Goal: Task Accomplishment & Management: Manage account settings

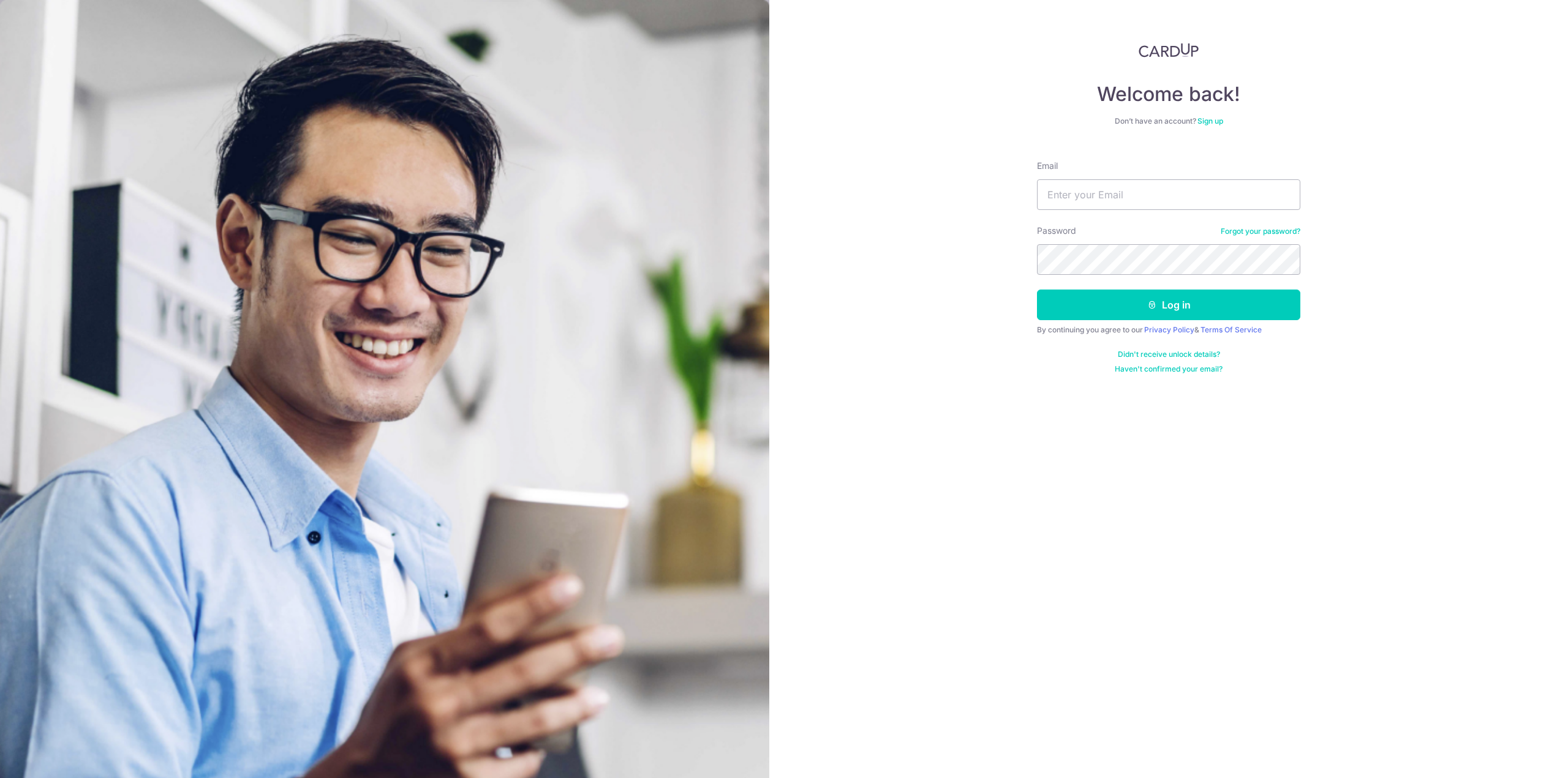
type input "[EMAIL_ADDRESS][PERSON_NAME][DOMAIN_NAME]"
click at [1183, 297] on button "Log in" at bounding box center [1169, 305] width 264 height 31
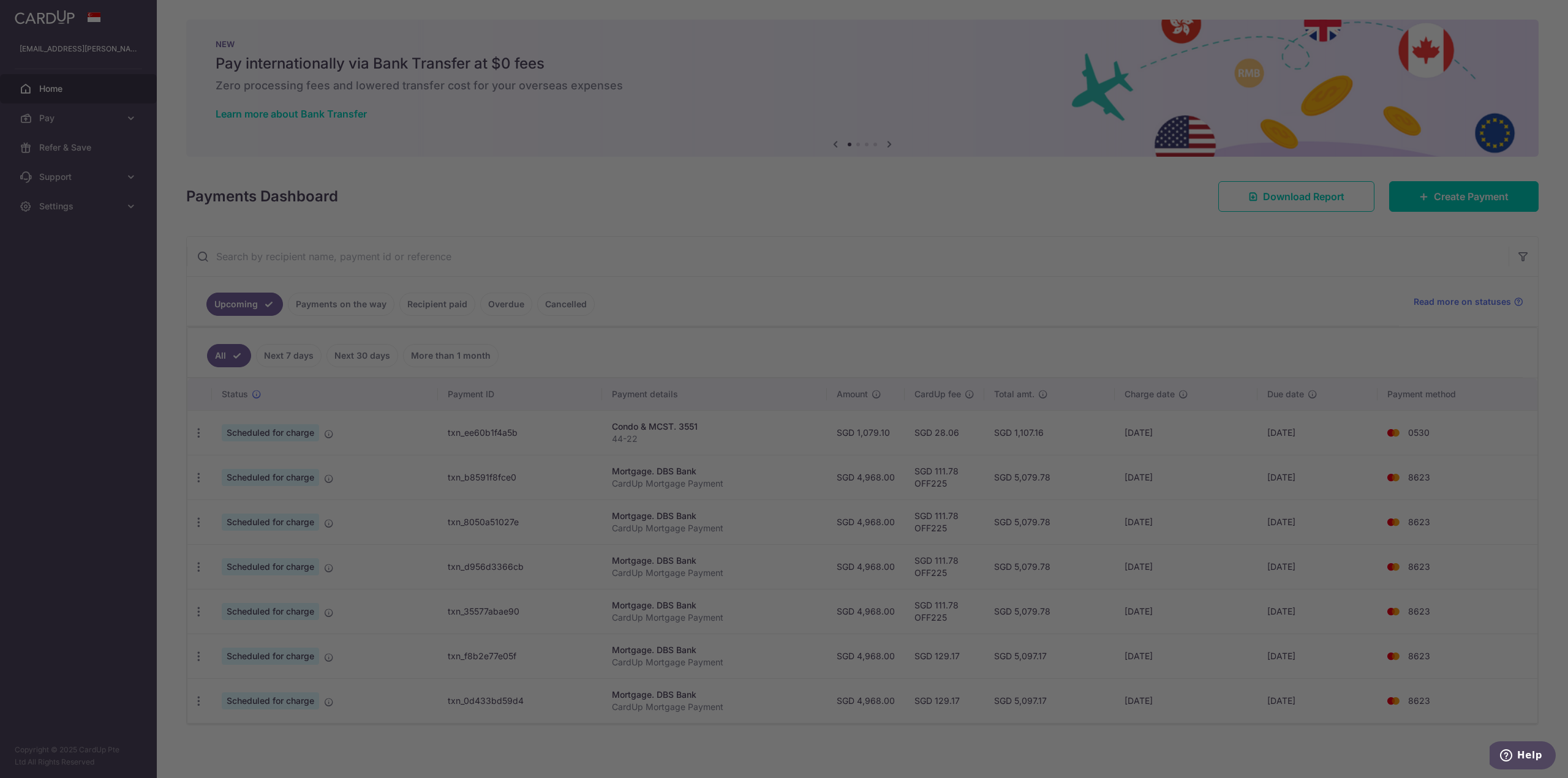
click at [196, 428] on div at bounding box center [792, 393] width 1584 height 786
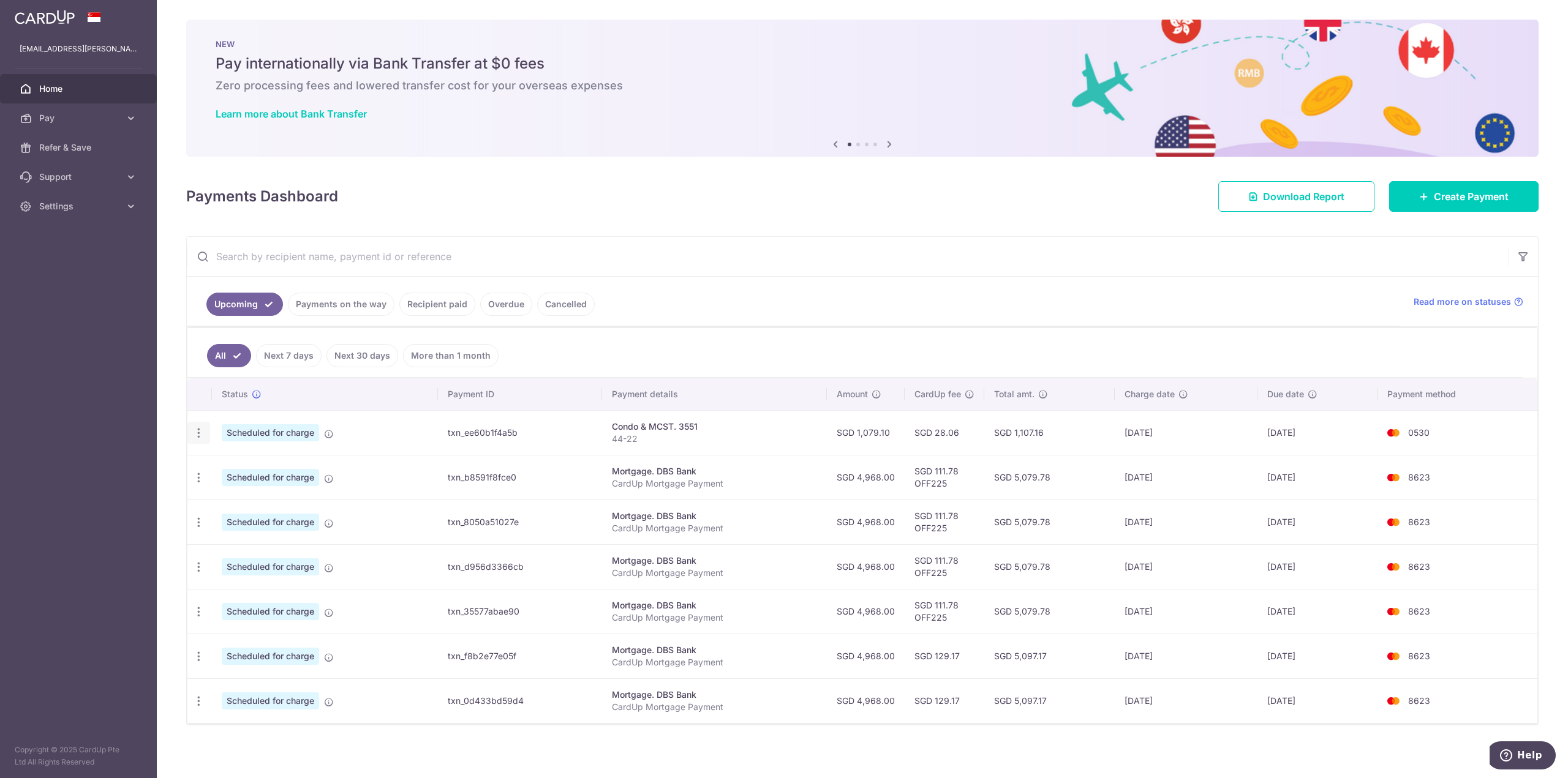
click at [196, 432] on icon "button" at bounding box center [199, 434] width 13 height 13
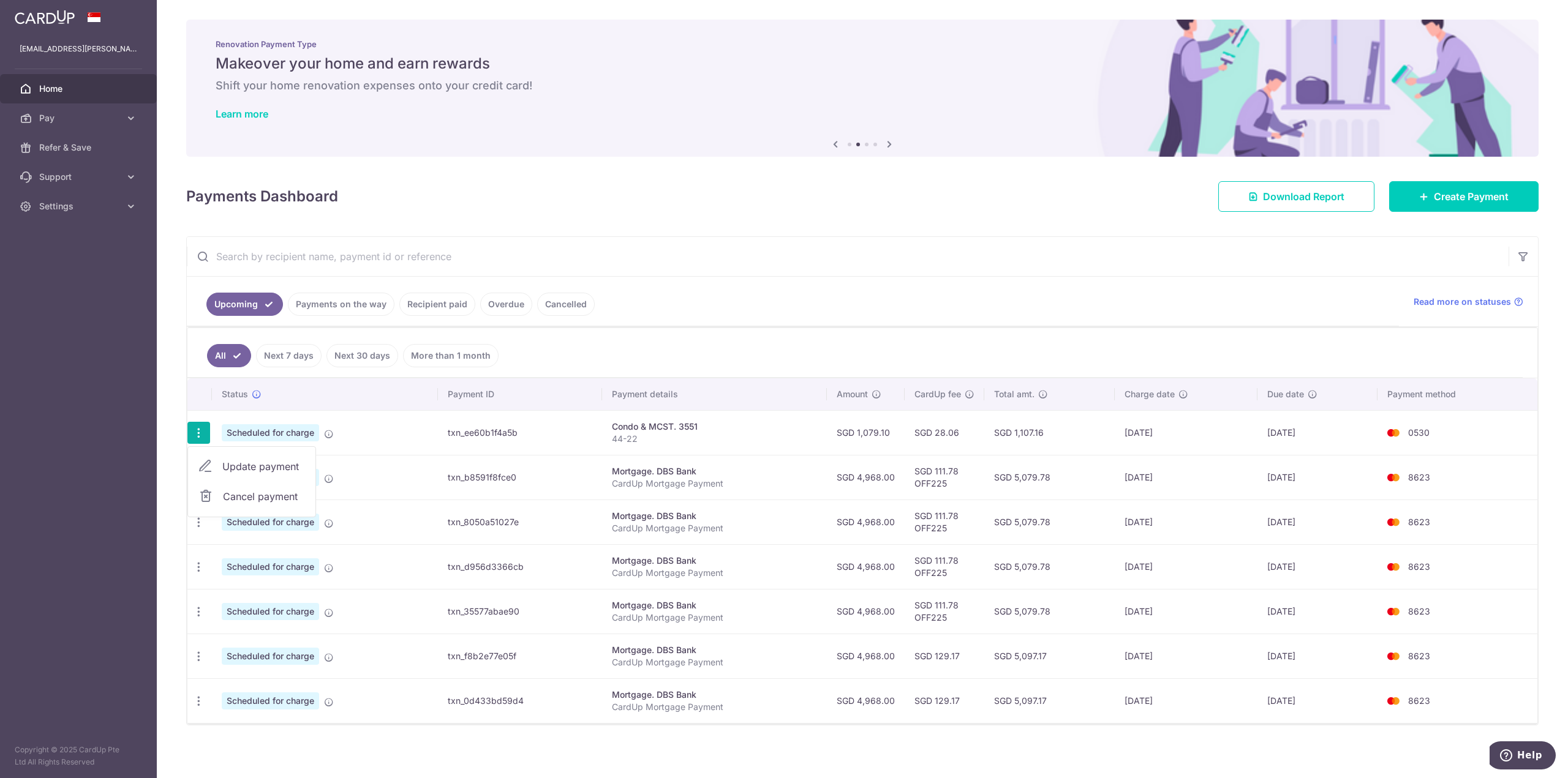
click at [275, 460] on span "Update payment" at bounding box center [264, 467] width 83 height 15
radio input "true"
type input "1,079.10"
type input "13/10/2025"
type input "44-22"
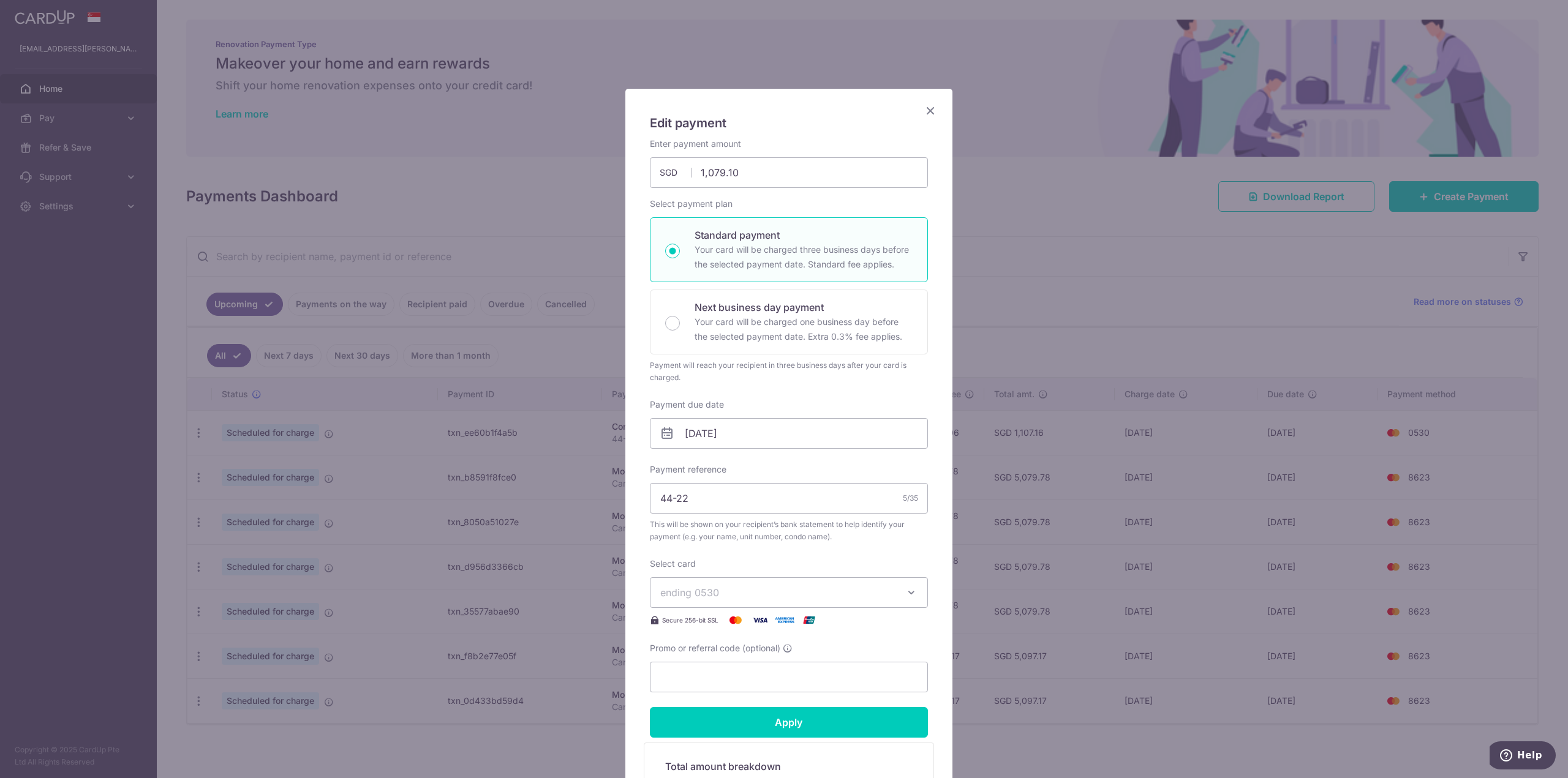
scroll to position [211, 0]
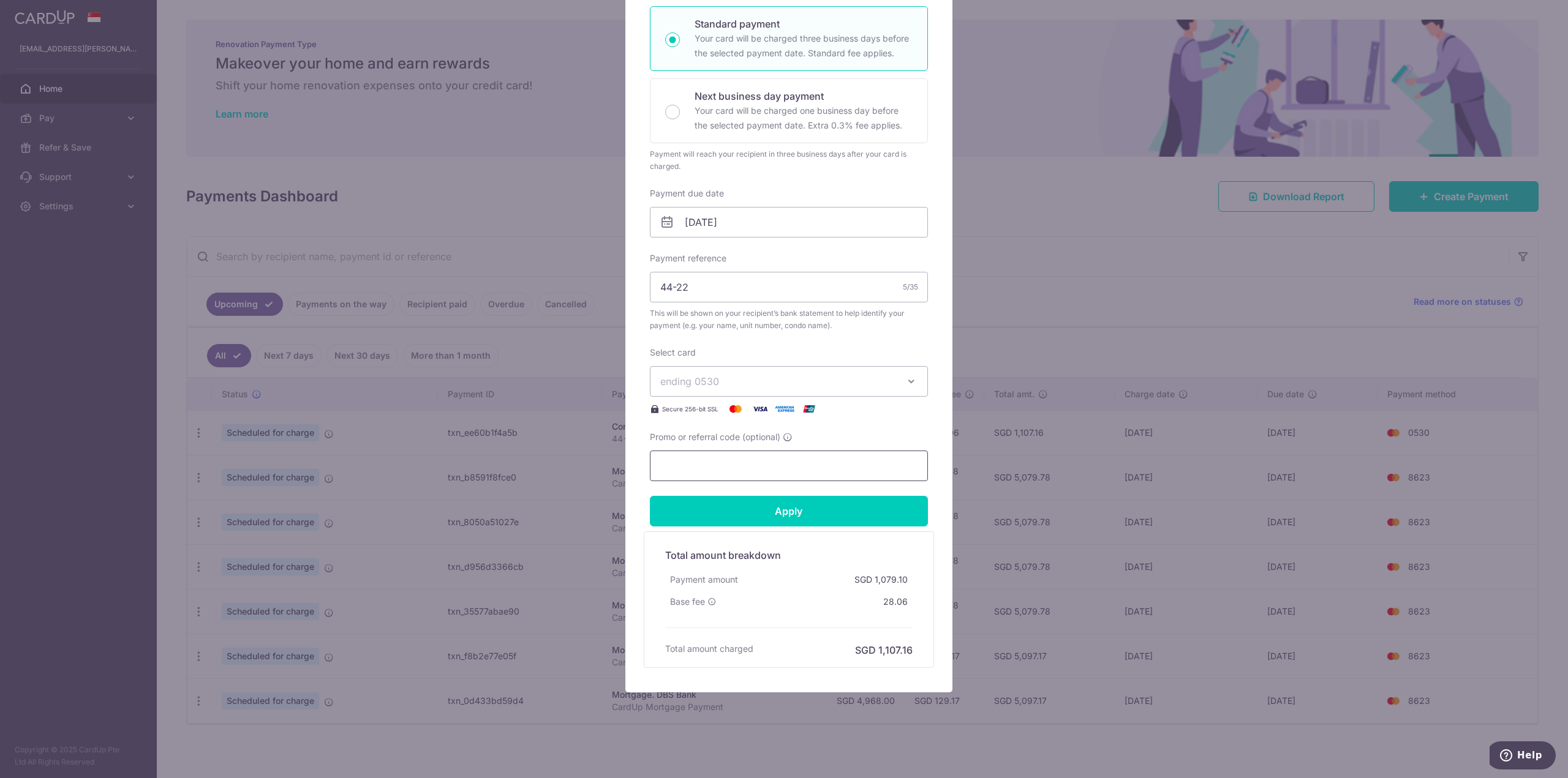
click at [749, 465] on input "Promo or referral code (optional)" at bounding box center [788, 466] width 278 height 31
paste input "REC185"
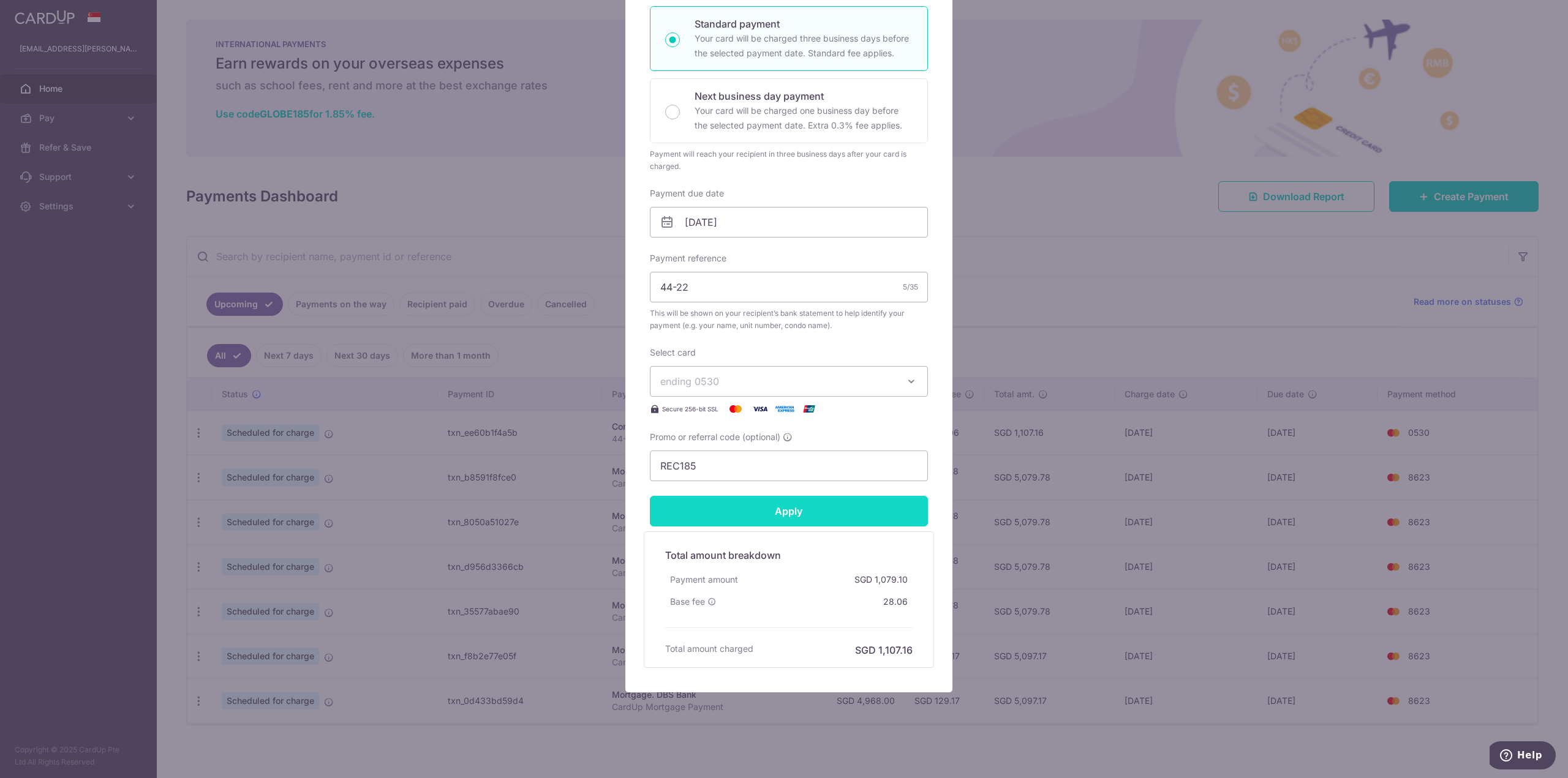
click at [796, 507] on input "Apply" at bounding box center [788, 512] width 278 height 31
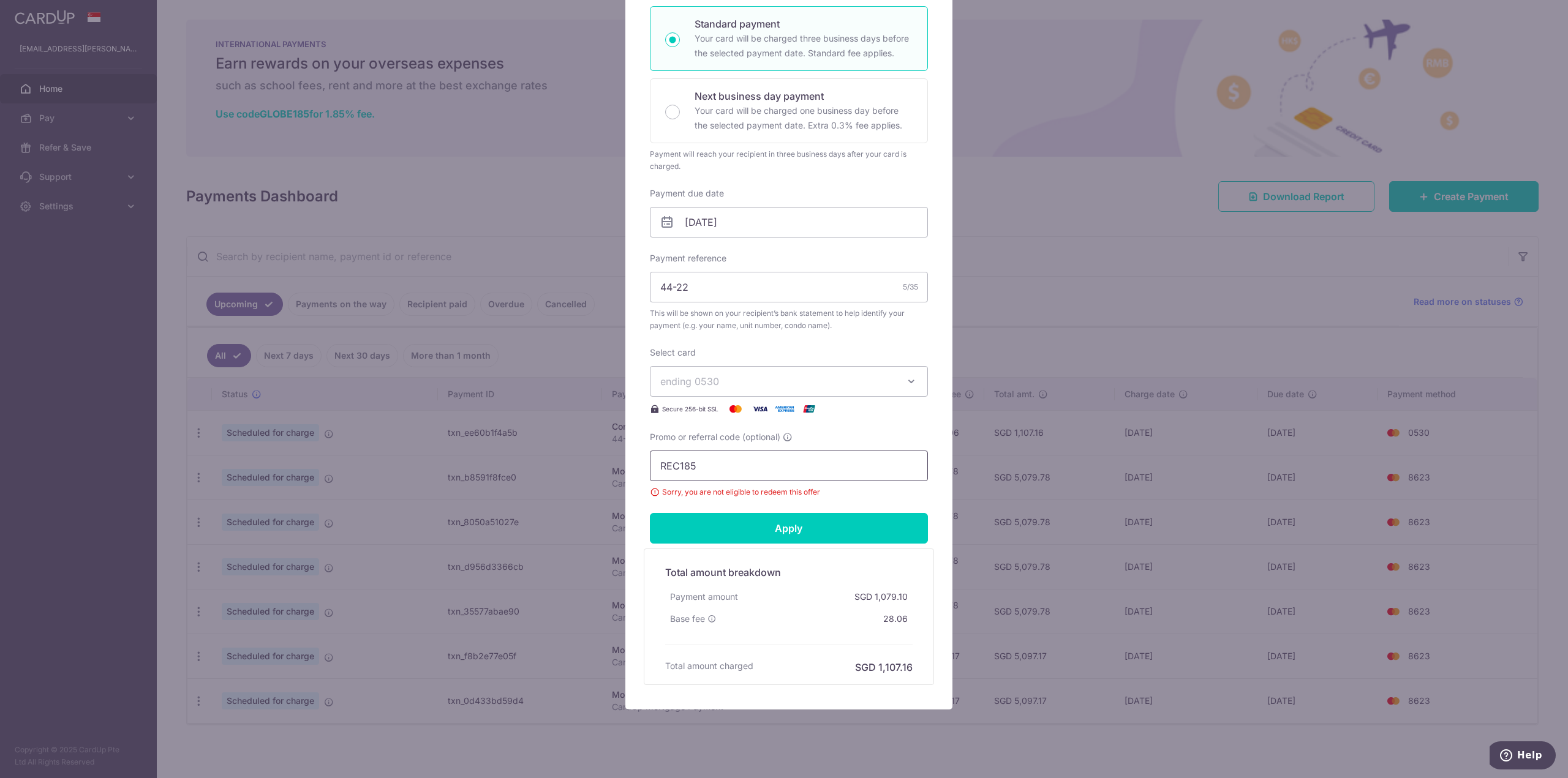
drag, startPoint x: 720, startPoint y: 470, endPoint x: 583, endPoint y: 468, distance: 137.0
click at [583, 468] on div "Edit payment By clicking apply, you will make changes to all payments to 3551 s…" at bounding box center [784, 389] width 1568 height 778
type input "OFF225"
click at [754, 515] on input "Apply" at bounding box center [788, 528] width 278 height 31
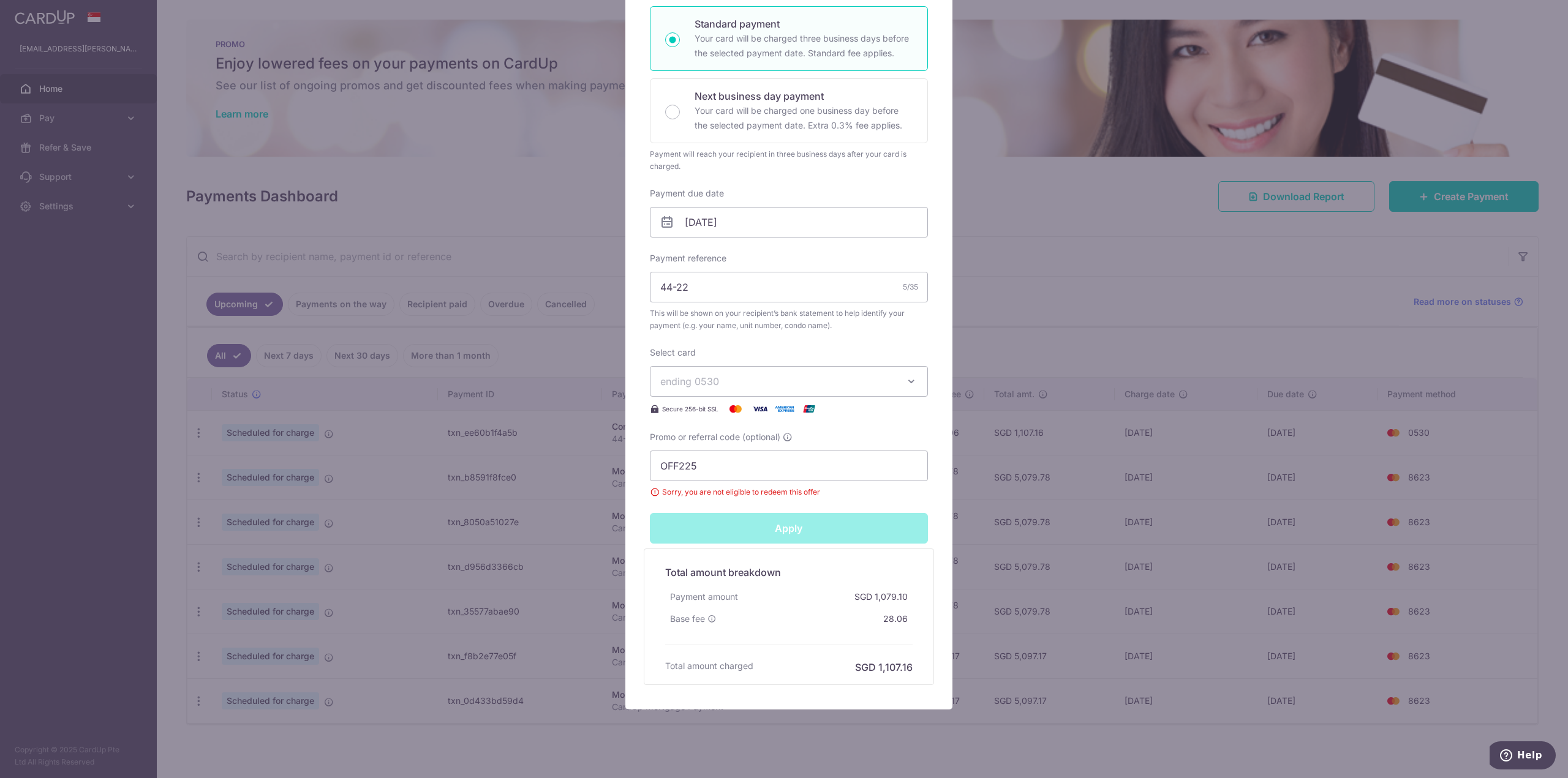
type input "Successfully Applied"
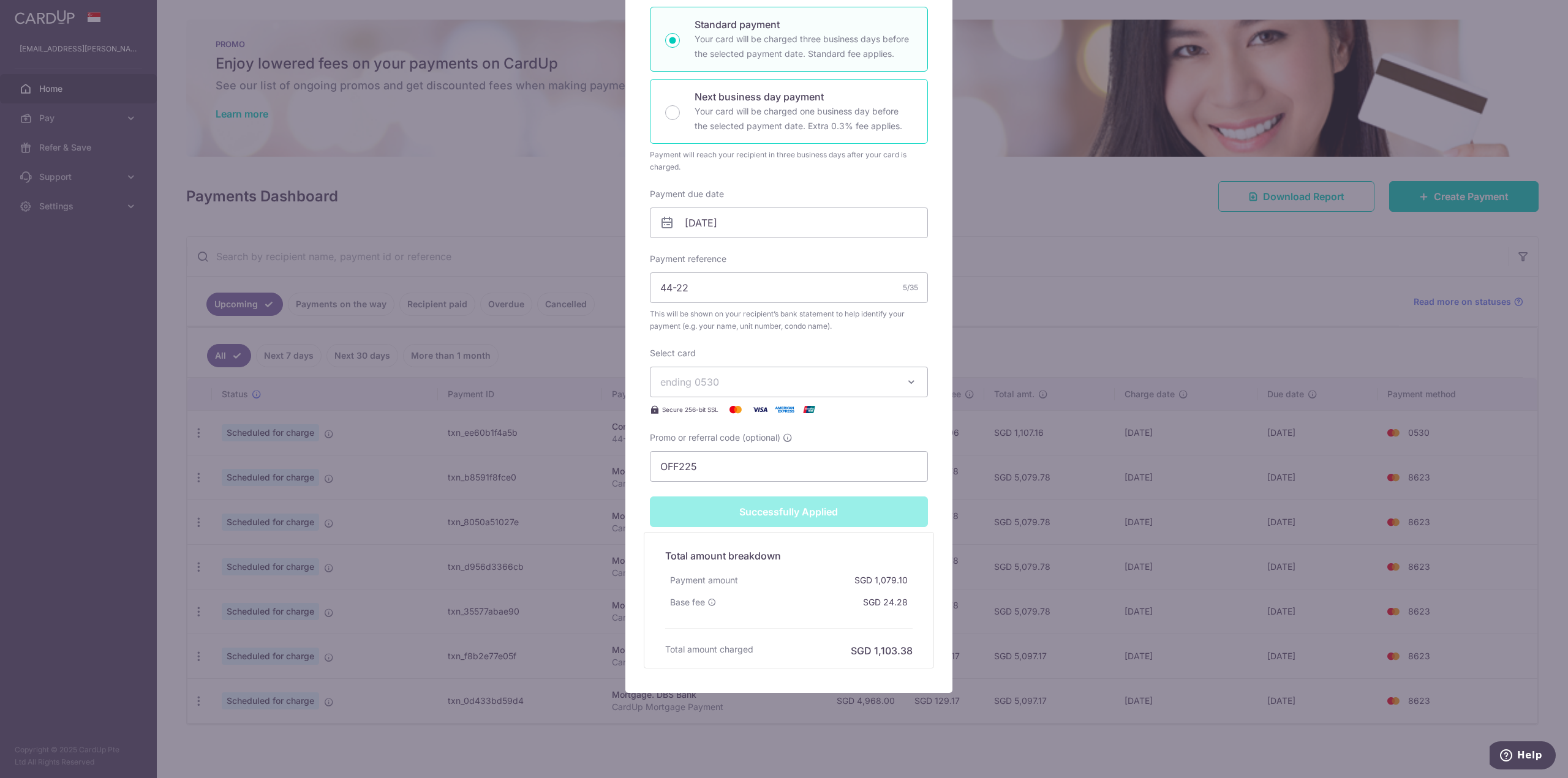
scroll to position [0, 0]
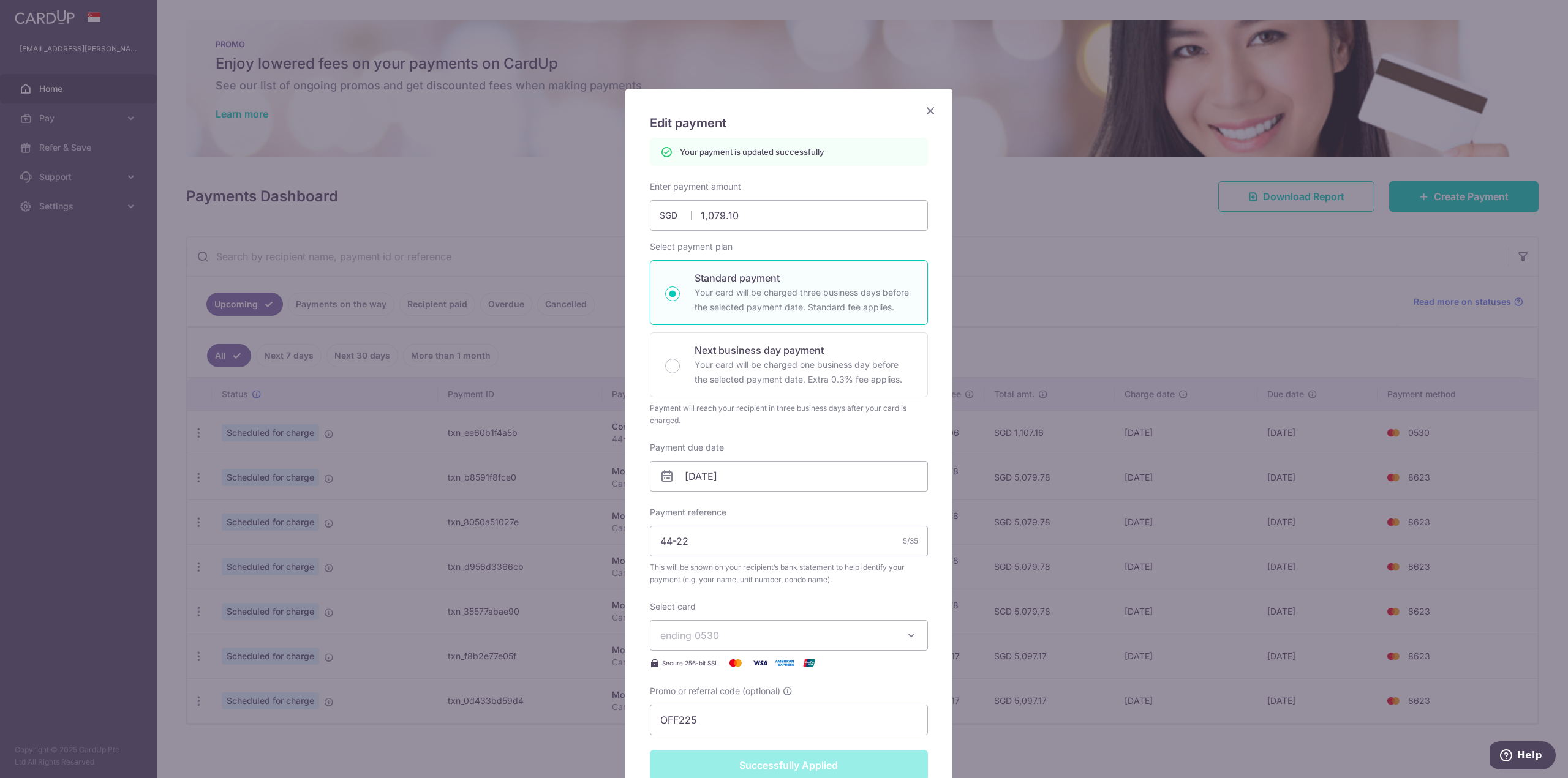
click at [923, 109] on icon "Close" at bounding box center [930, 110] width 15 height 15
